Goal: Information Seeking & Learning: Learn about a topic

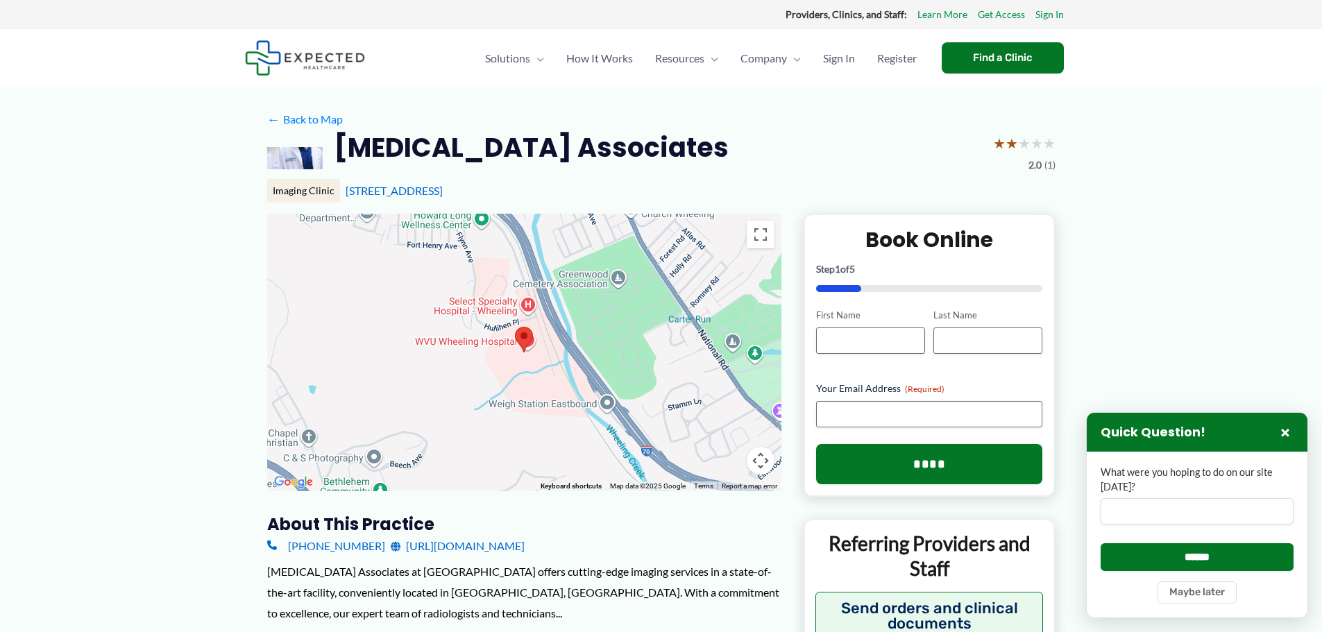
click at [328, 62] on img at bounding box center [305, 57] width 120 height 35
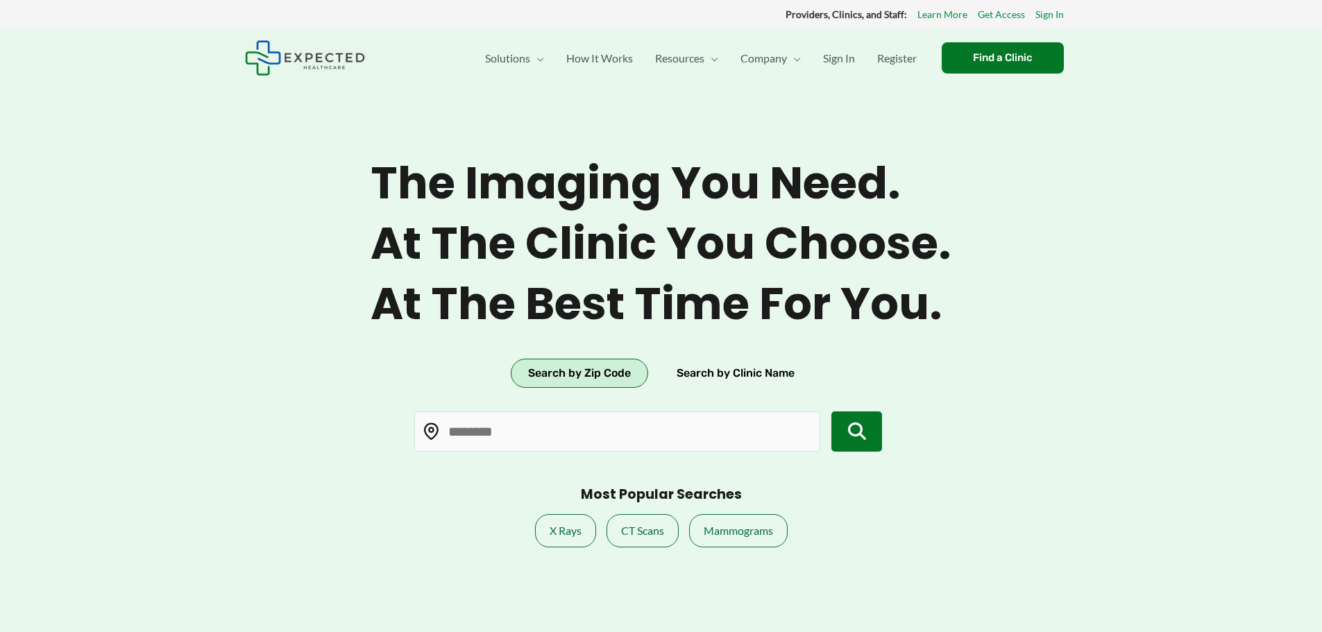
type input "*****"
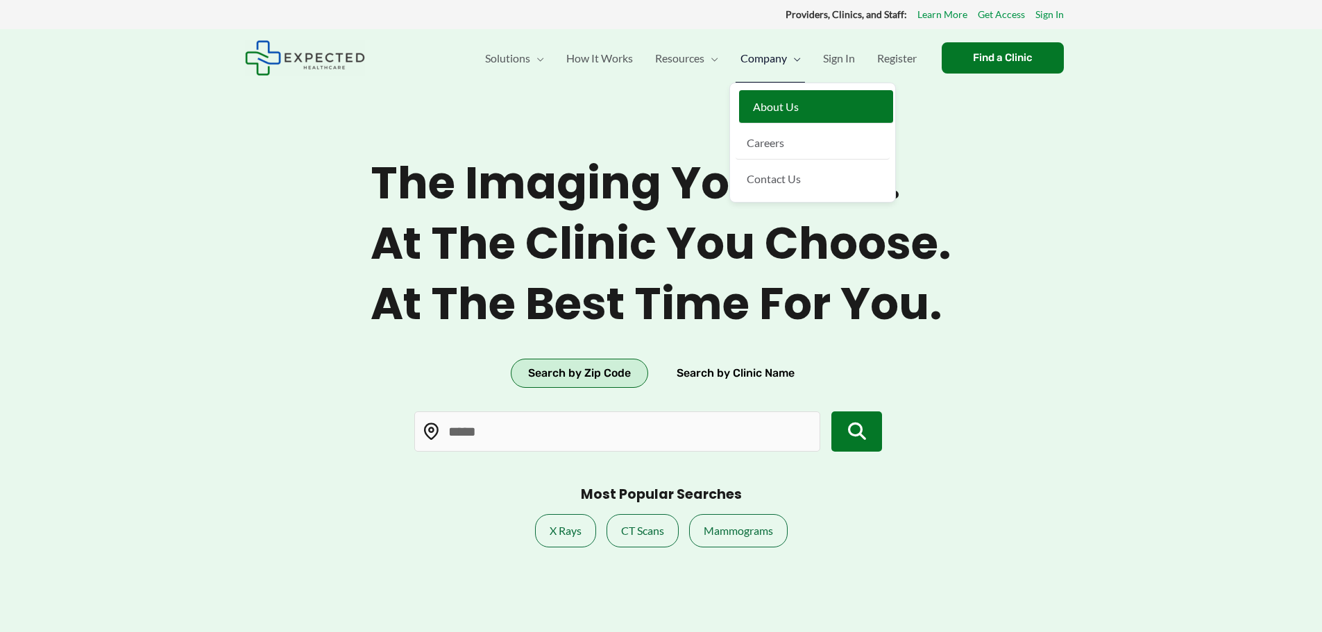
click at [768, 103] on span "About Us" at bounding box center [776, 106] width 46 height 13
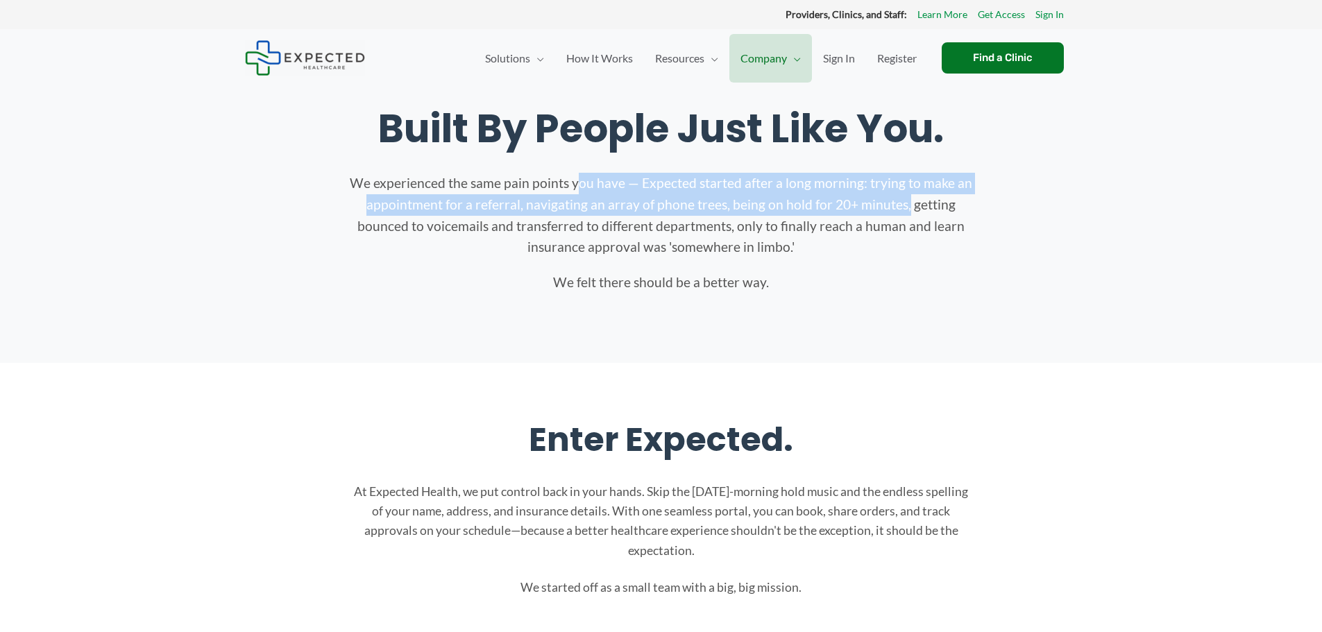
drag, startPoint x: 480, startPoint y: 178, endPoint x: 806, endPoint y: 203, distance: 326.5
click at [805, 203] on p "We experienced the same pain points you have — Expected started after a long mo…" at bounding box center [661, 215] width 625 height 85
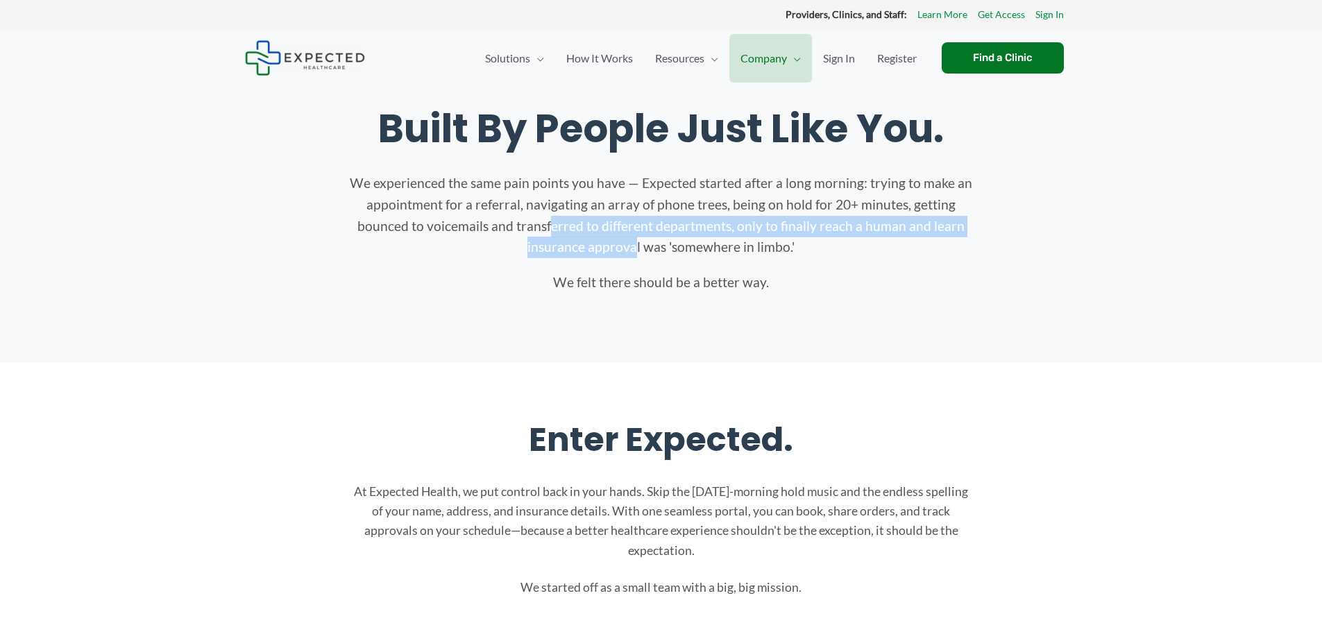
drag, startPoint x: 455, startPoint y: 234, endPoint x: 515, endPoint y: 257, distance: 63.9
click at [512, 256] on p "We experienced the same pain points you have — Expected started after a long mo…" at bounding box center [661, 215] width 625 height 85
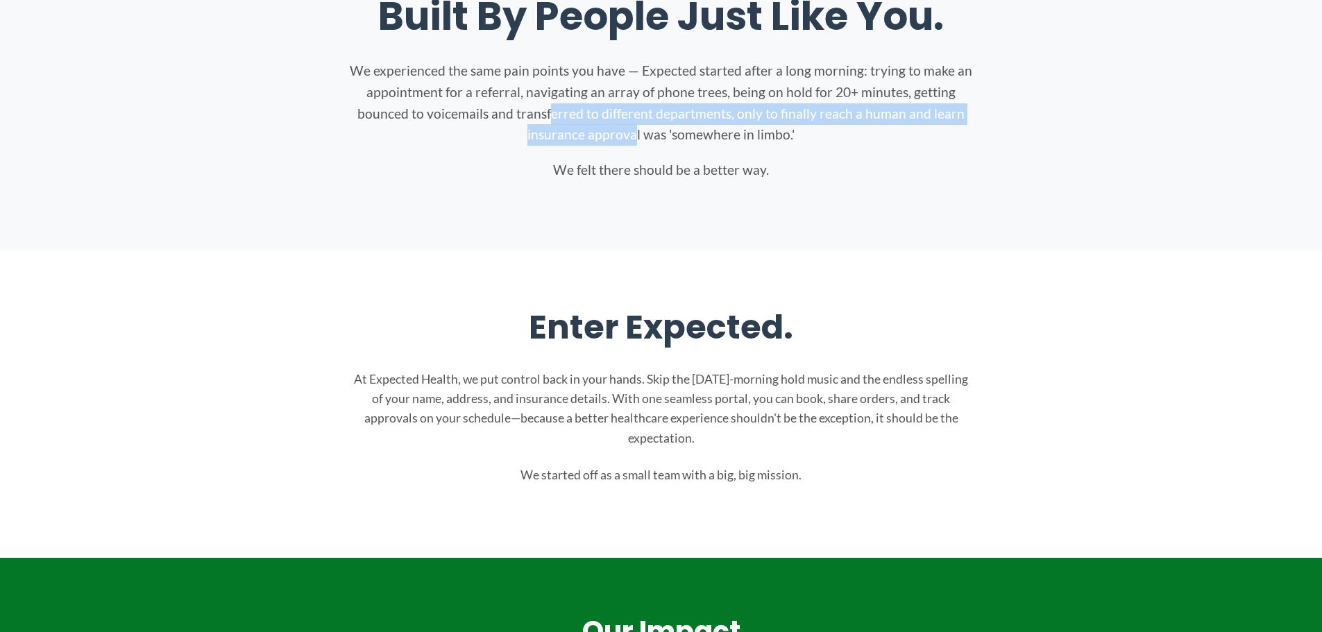
scroll to position [208, 0]
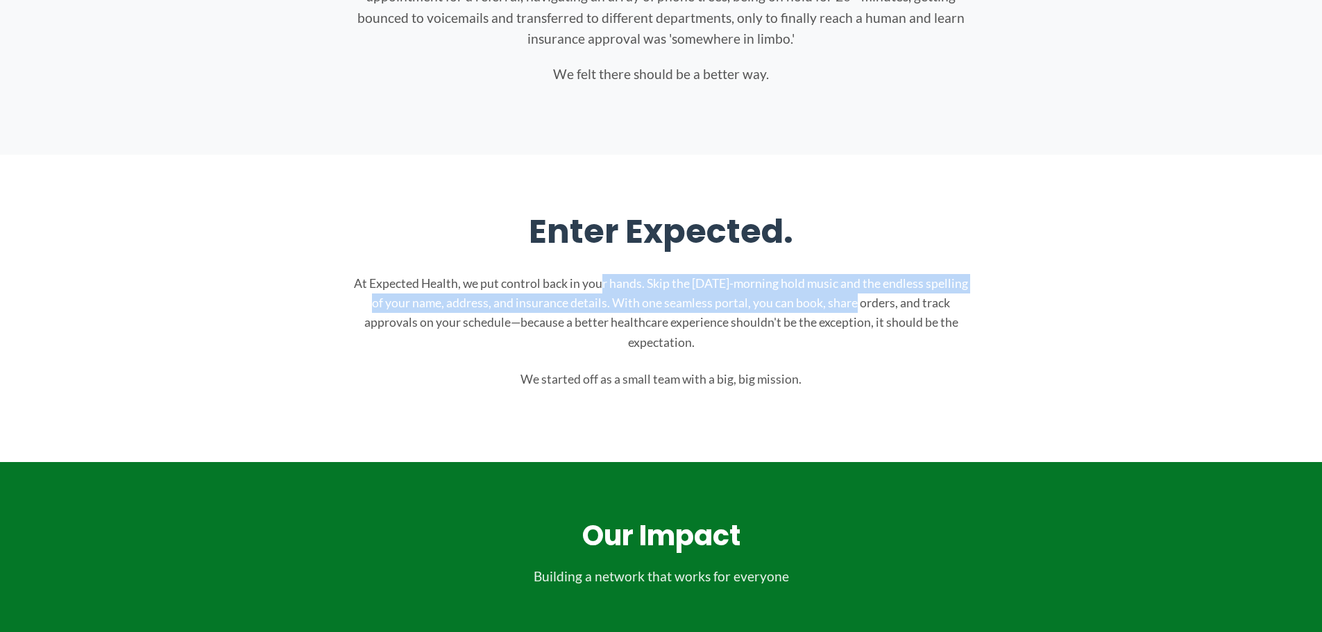
drag, startPoint x: 511, startPoint y: 285, endPoint x: 765, endPoint y: 297, distance: 254.3
click at [765, 297] on p "At Expected Health, we put control back in your hands. Skip the Monday-morning …" at bounding box center [661, 313] width 625 height 78
click at [510, 305] on p "At Expected Health, we put control back in your hands. Skip the Monday-morning …" at bounding box center [661, 313] width 625 height 78
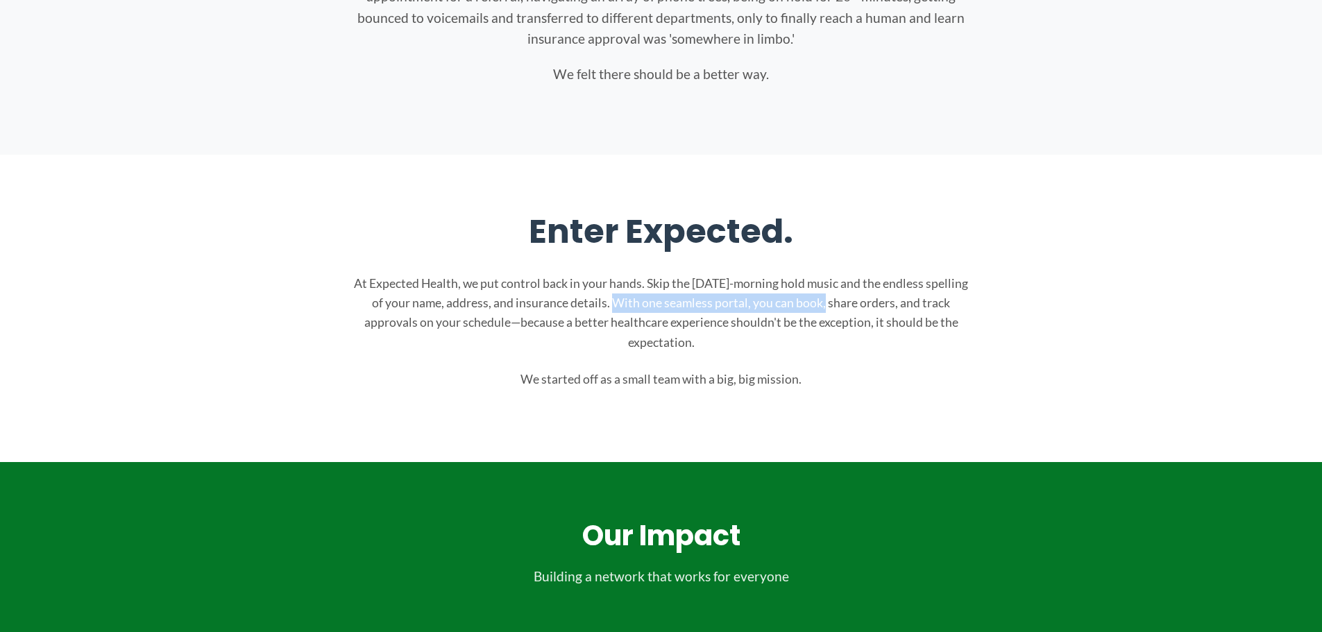
drag, startPoint x: 529, startPoint y: 301, endPoint x: 750, endPoint y: 306, distance: 220.7
click at [741, 301] on p "At Expected Health, we put control back in your hands. Skip the Monday-morning …" at bounding box center [661, 313] width 625 height 78
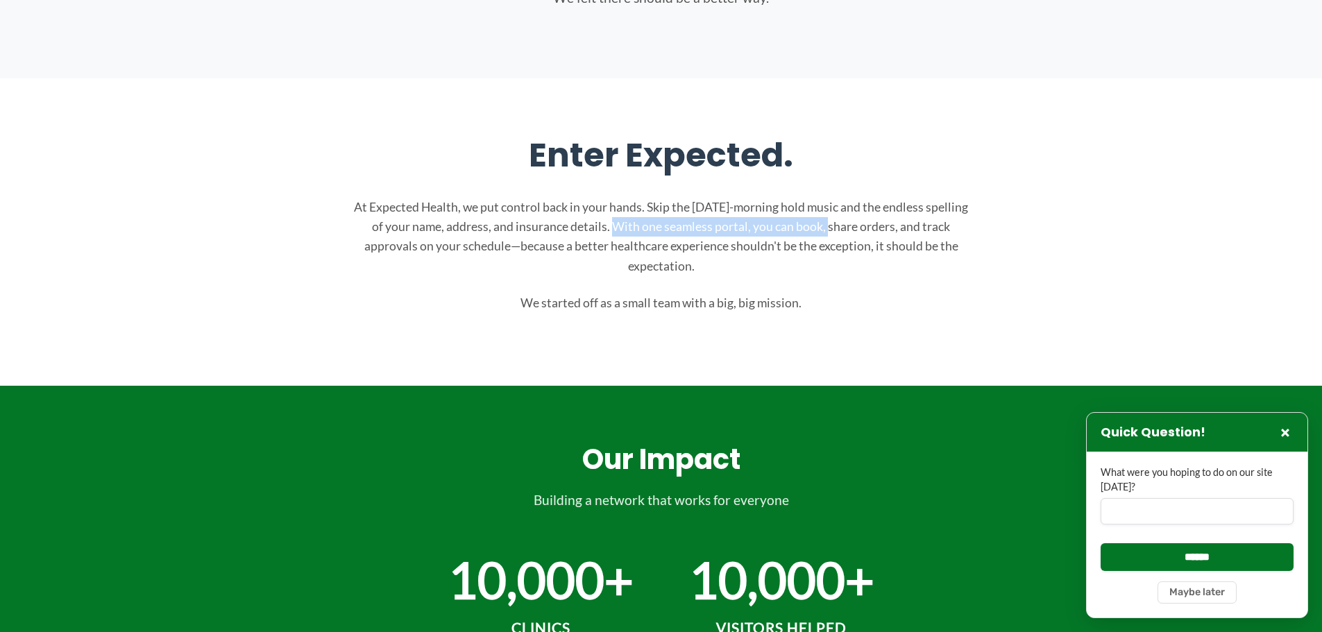
scroll to position [347, 0]
